Goal: Task Accomplishment & Management: Complete application form

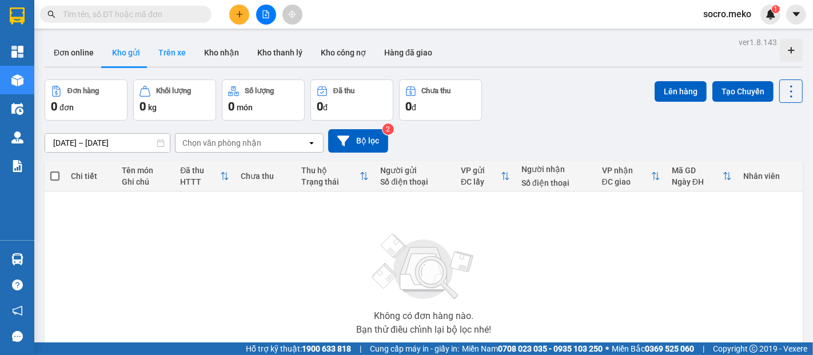
drag, startPoint x: 0, startPoint y: 0, endPoint x: 157, endPoint y: 55, distance: 166.6
click at [157, 55] on button "Trên xe" at bounding box center [172, 52] width 46 height 27
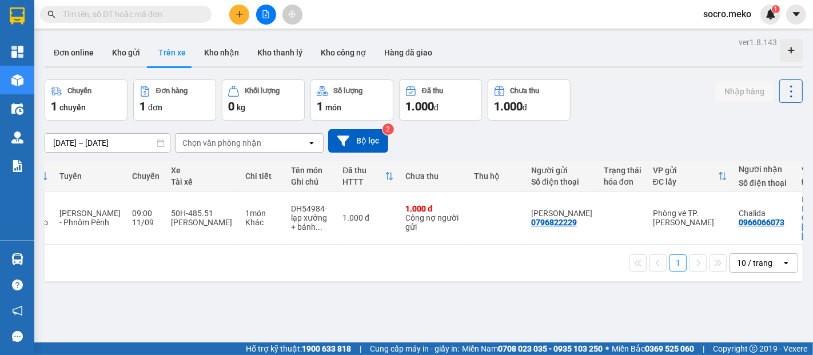
scroll to position [0, 190]
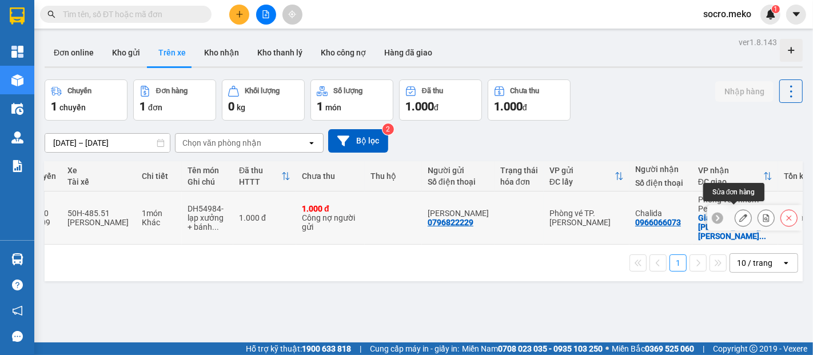
click at [739, 214] on icon at bounding box center [743, 218] width 8 height 8
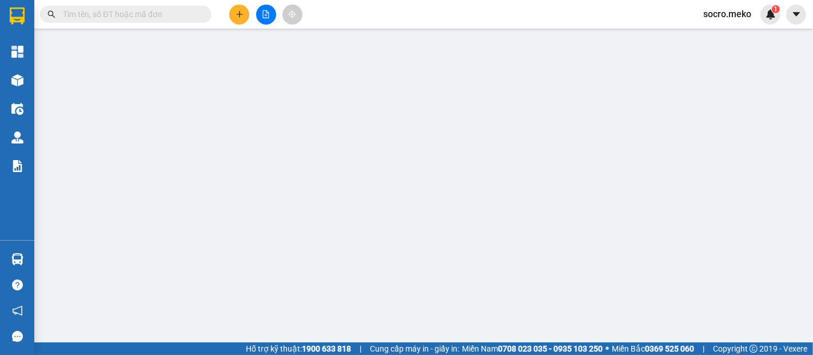
type input "0796822229"
type input "[PERSON_NAME]"
type input "0966066073"
type input "Chalida"
checkbox input "true"
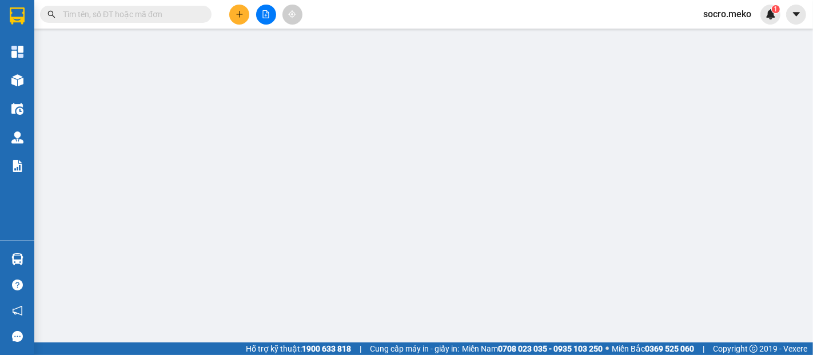
type input "Khan russeykeo,Somgkat russeykeo, [GEOGRAPHIC_DATA],Home 183"
type input "Người gửi thanh toán"
type input "1.000"
type input "0"
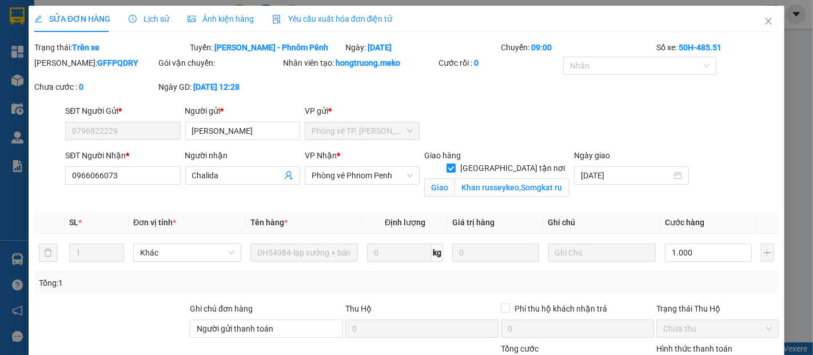
click at [226, 19] on span "Ảnh kiện hàng" at bounding box center [220, 18] width 66 height 9
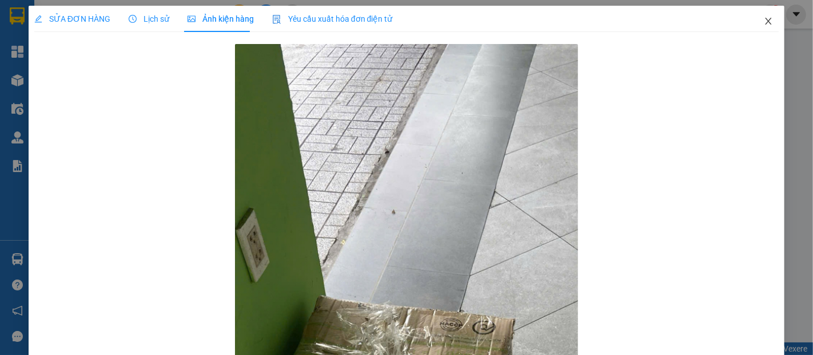
click at [763, 18] on icon "close" at bounding box center [767, 21] width 9 height 9
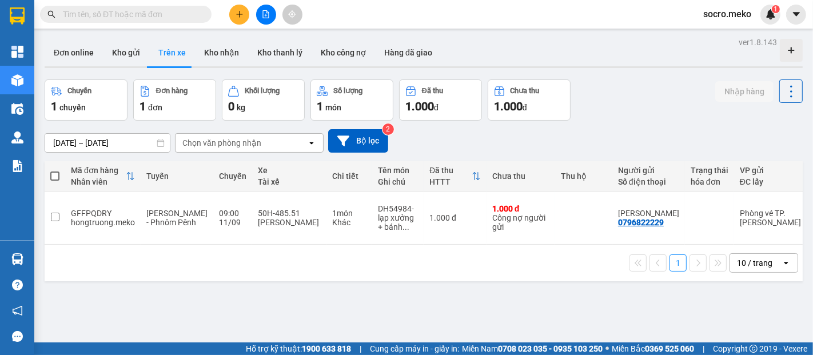
click at [134, 144] on div "ver 1.8.143 Đơn online Kho gửi Trên xe Kho nhận Kho thanh lý Kho công nợ Hàng đ…" at bounding box center [423, 211] width 767 height 355
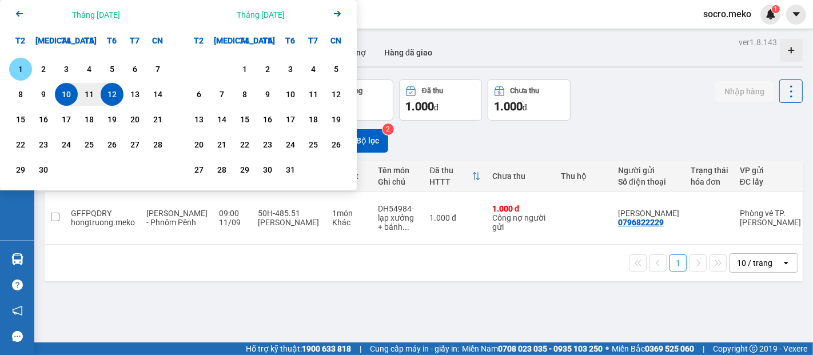
click at [28, 67] on div "1" at bounding box center [21, 69] width 16 height 14
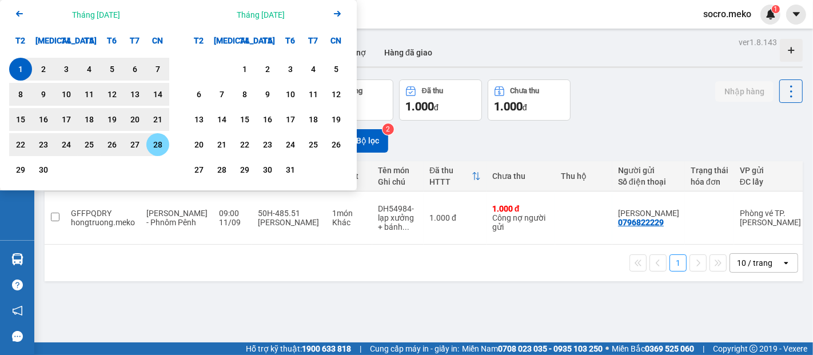
click at [150, 139] on div "28" at bounding box center [158, 145] width 16 height 14
type input "[DATE] – [DATE]"
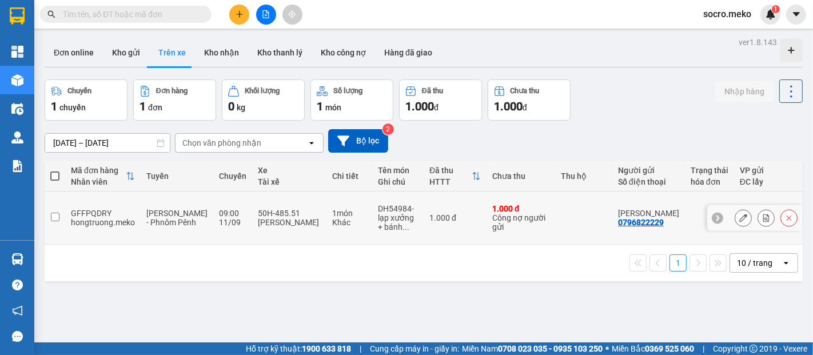
click at [739, 215] on icon at bounding box center [743, 218] width 8 height 8
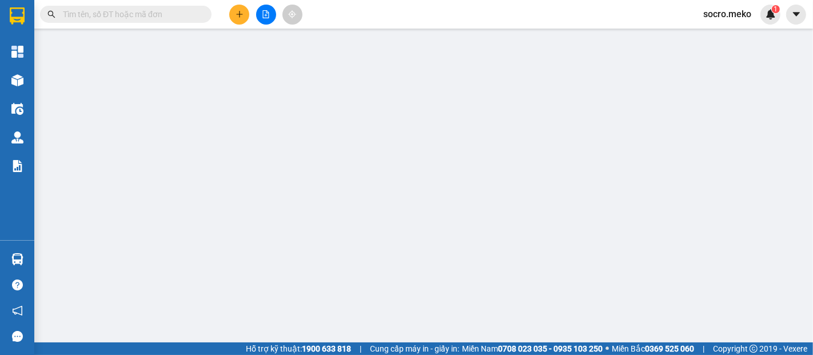
type input "0796822229"
type input "[PERSON_NAME]"
type input "0966066073"
type input "Chalida"
checkbox input "true"
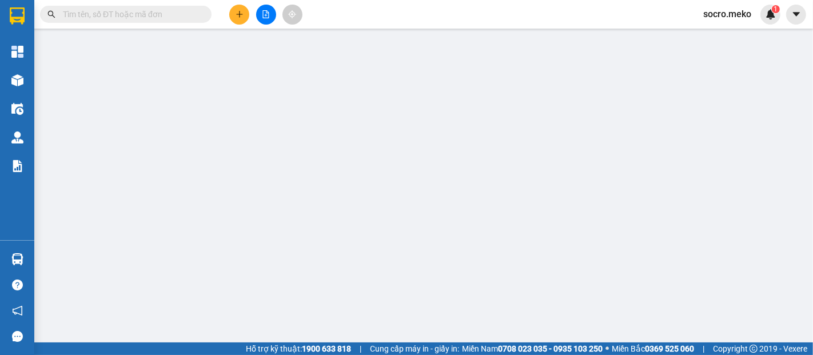
type input "Khan russeykeo,Somgkat russeykeo, [GEOGRAPHIC_DATA],Home 183"
type input "Người gửi thanh toán"
type input "1.000"
type input "0"
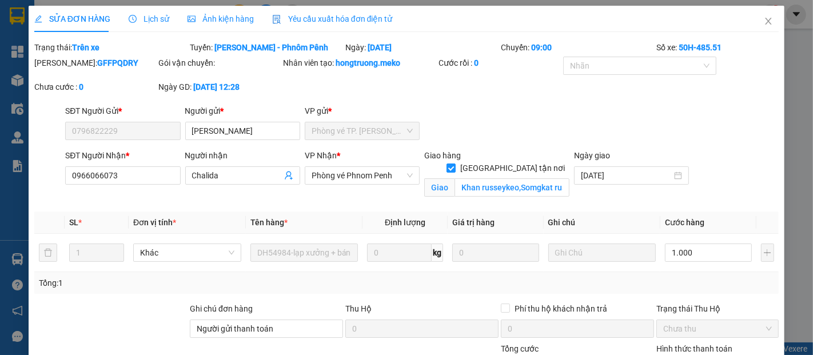
click at [207, 18] on span "Ảnh kiện hàng" at bounding box center [220, 18] width 66 height 9
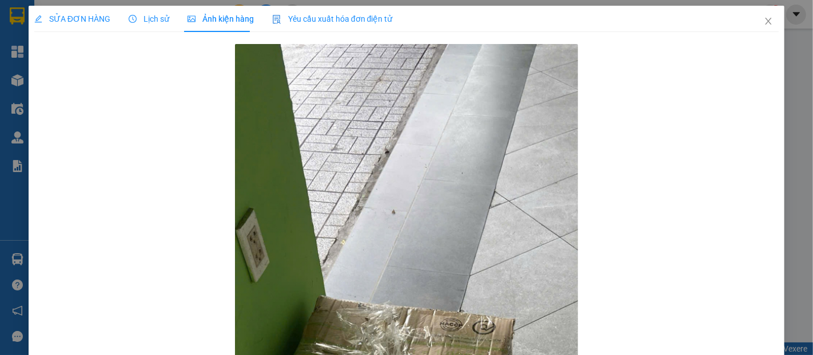
click at [69, 23] on span "SỬA ĐƠN HÀNG" at bounding box center [72, 18] width 76 height 9
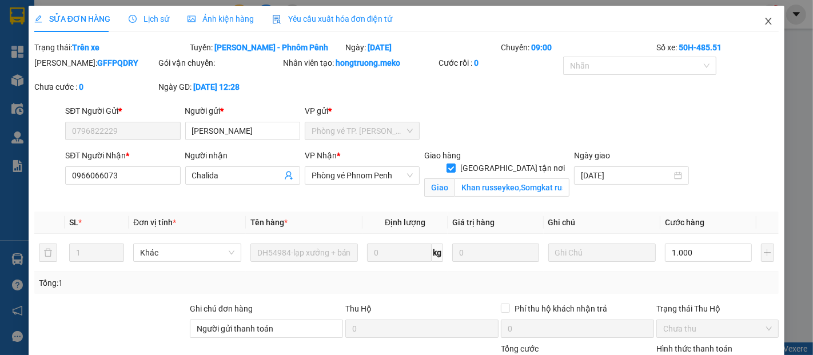
click at [763, 25] on icon "close" at bounding box center [767, 21] width 9 height 9
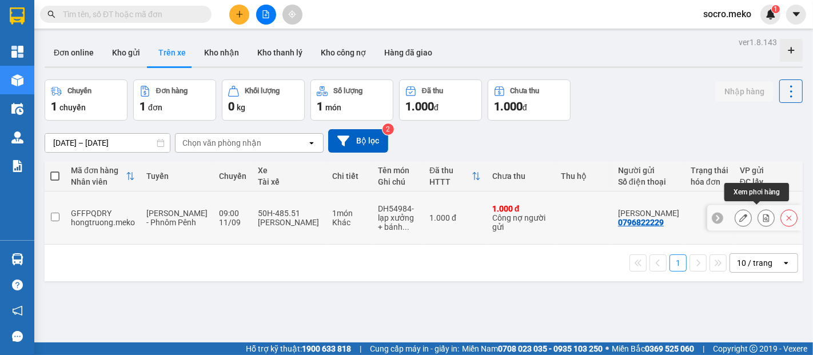
click at [758, 214] on button at bounding box center [766, 218] width 16 height 20
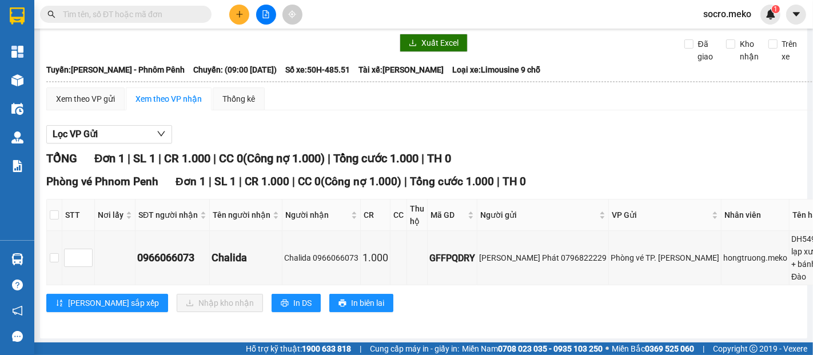
scroll to position [50, 0]
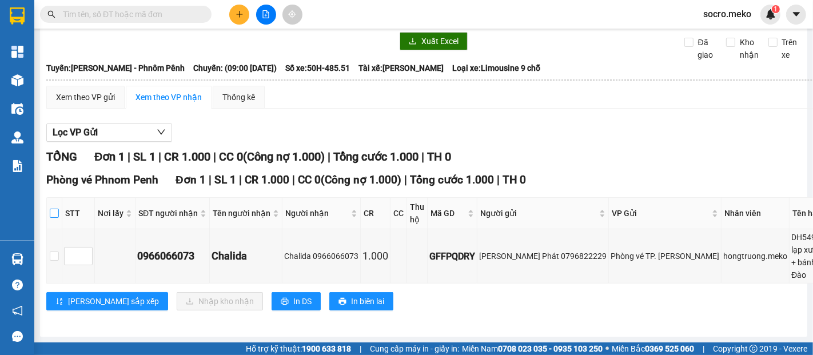
click at [50, 209] on input "checkbox" at bounding box center [54, 213] width 9 height 9
checkbox input "true"
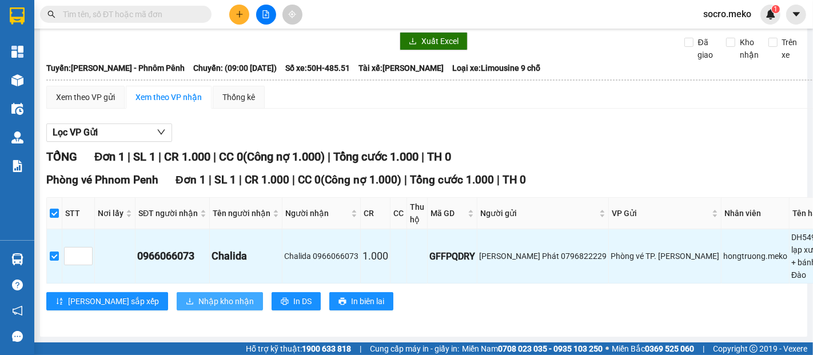
click at [198, 295] on span "Nhập kho nhận" at bounding box center [225, 301] width 55 height 13
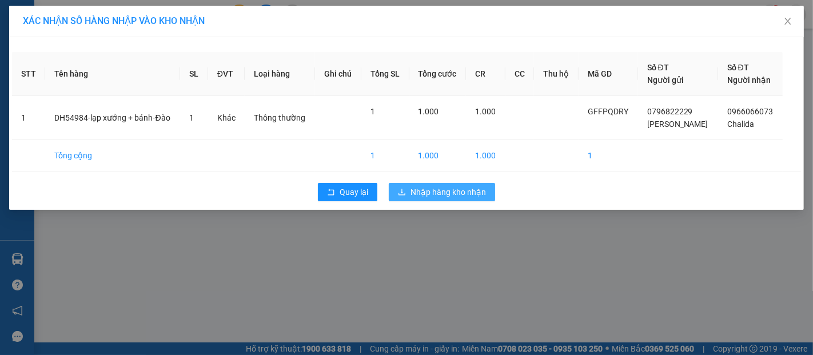
click at [425, 192] on span "Nhập hàng kho nhận" at bounding box center [447, 192] width 75 height 13
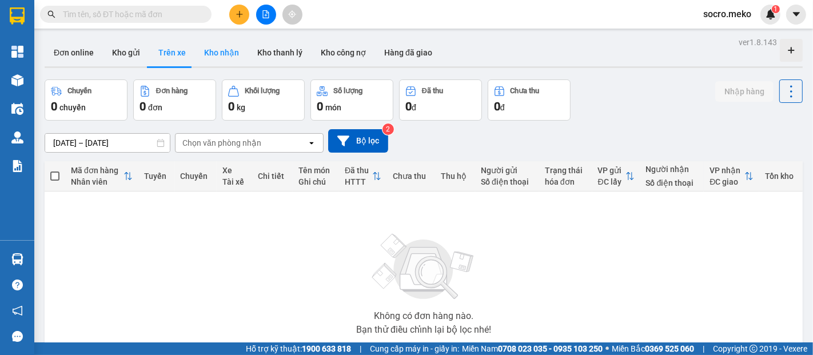
click at [211, 58] on button "Kho nhận" at bounding box center [221, 52] width 53 height 27
type input "[DATE] – [DATE]"
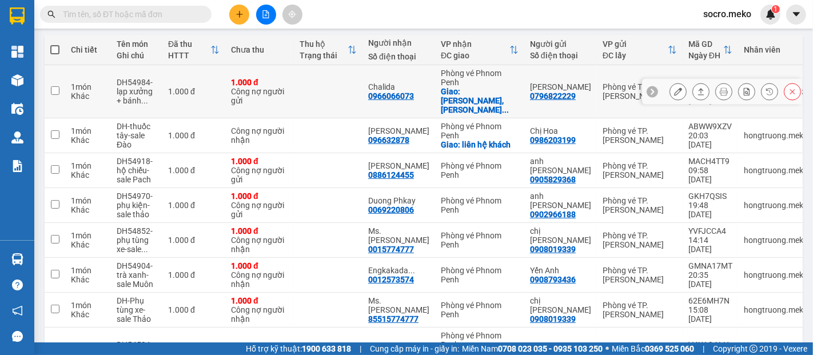
scroll to position [127, 0]
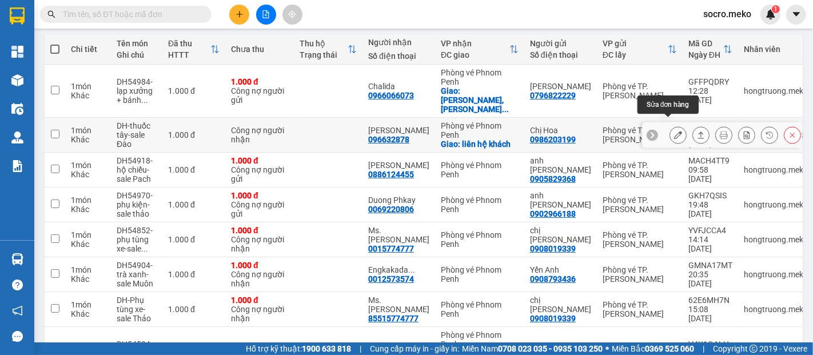
click at [673, 125] on button at bounding box center [678, 135] width 16 height 20
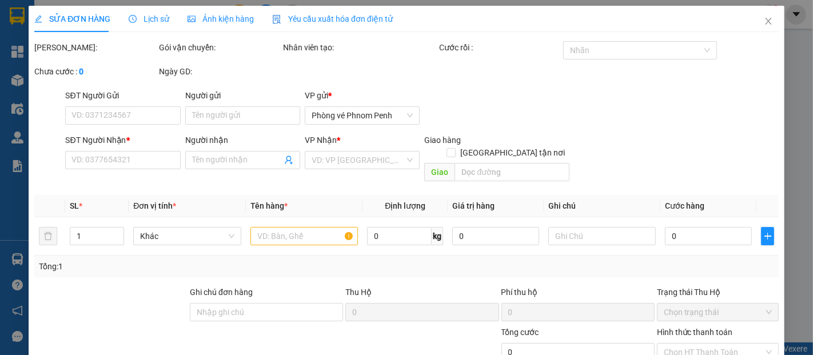
type input "0986203199"
type input "Chị Hoa"
type input "096632878"
type input "[PERSON_NAME]"
checkbox input "true"
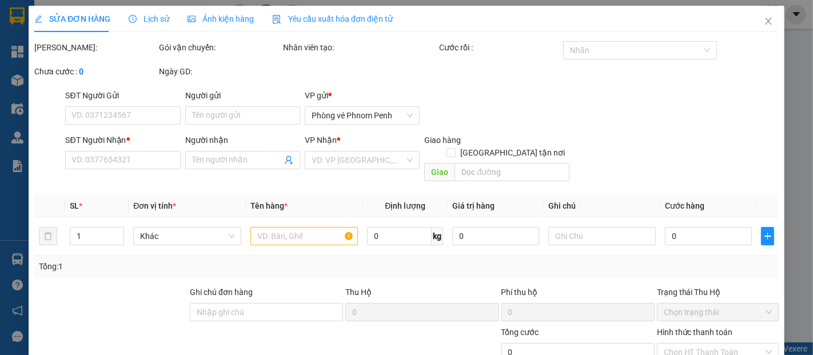
type input "liên hệ khách"
type input "Liên hệ chị ĐÀO, 10$"
type input "1.000"
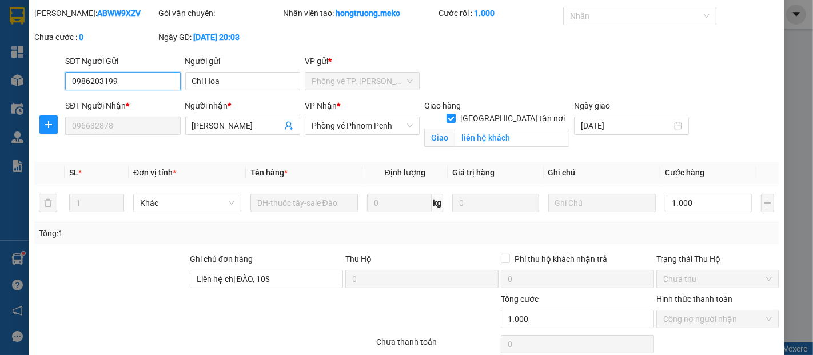
scroll to position [82, 0]
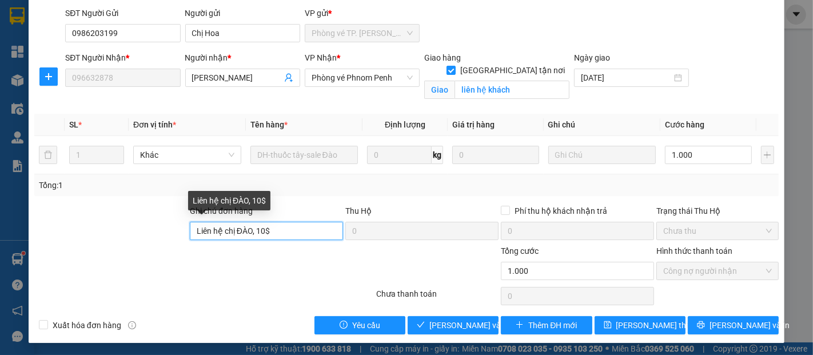
click at [307, 229] on input "Liên hệ chị ĐÀO, 10$" at bounding box center [266, 231] width 153 height 18
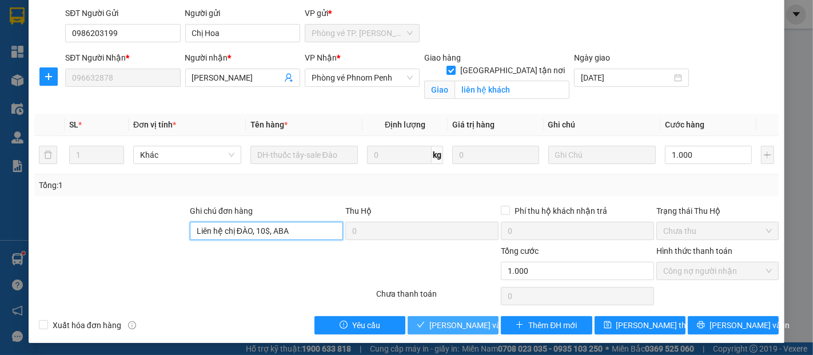
type input "Liên hệ chị ĐÀO, 10$, ABA"
click at [469, 324] on span "[PERSON_NAME] và Giao hàng" at bounding box center [484, 325] width 110 height 13
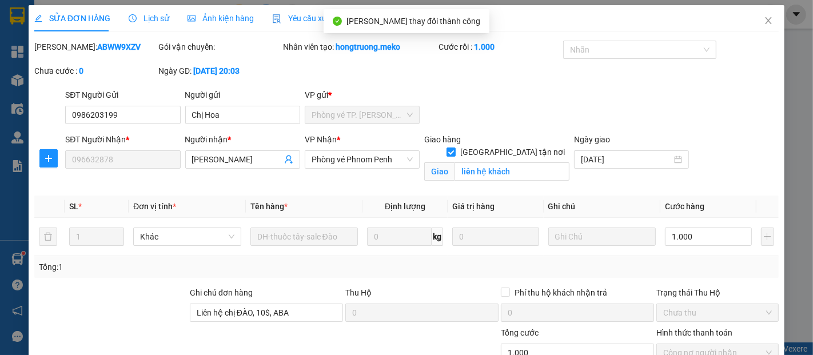
scroll to position [0, 0]
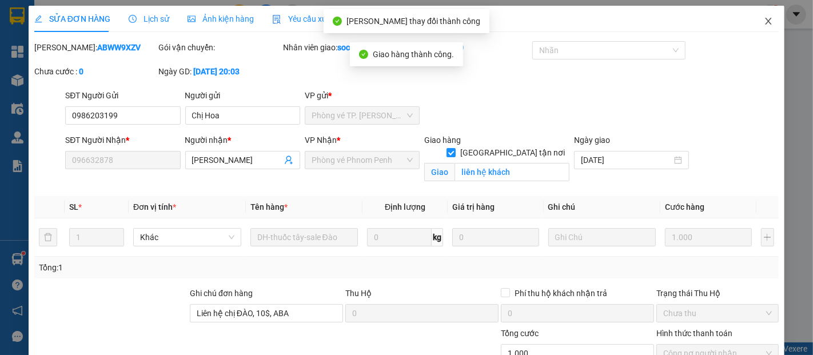
click at [763, 26] on icon "close" at bounding box center [767, 21] width 9 height 9
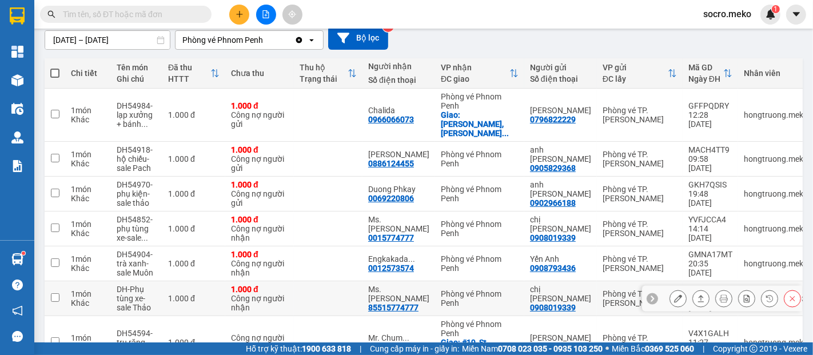
scroll to position [32, 0]
